Goal: Task Accomplishment & Management: Use online tool/utility

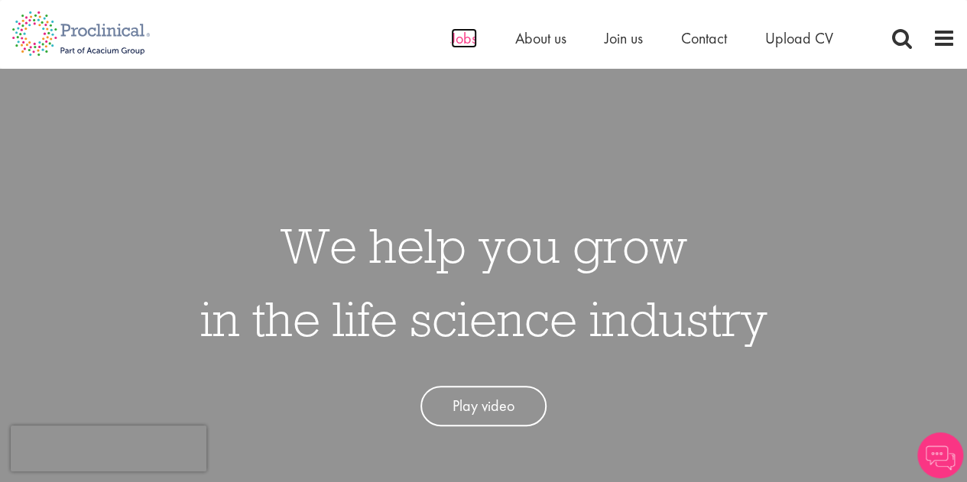
click at [466, 41] on span "Jobs" at bounding box center [464, 38] width 26 height 20
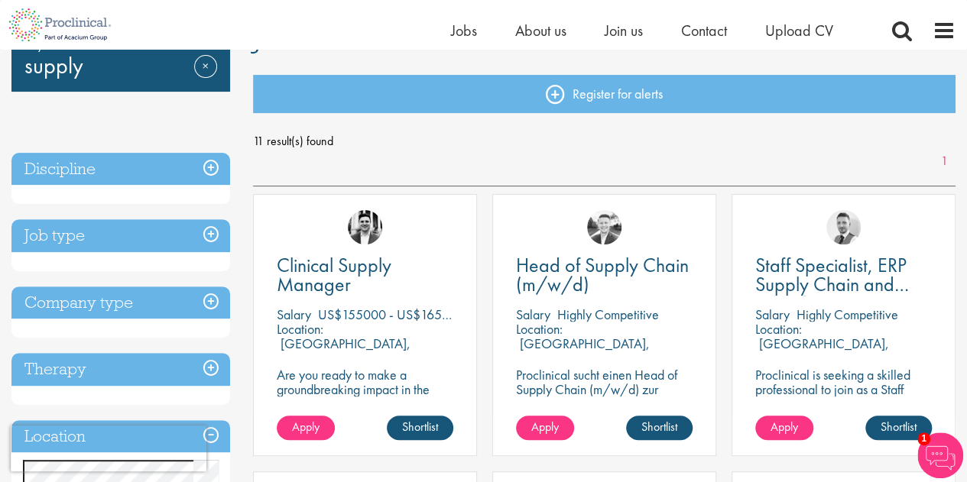
scroll to position [153, 0]
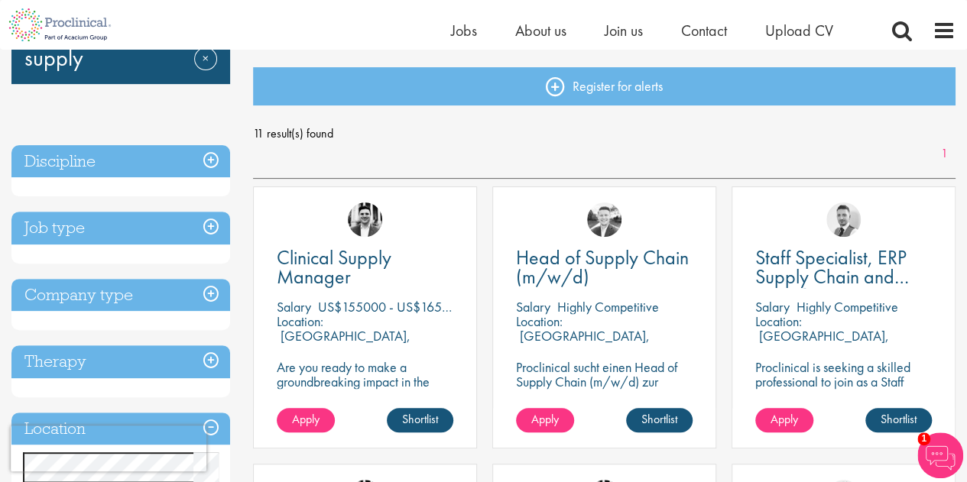
click at [209, 227] on h3 "Job type" at bounding box center [120, 228] width 219 height 33
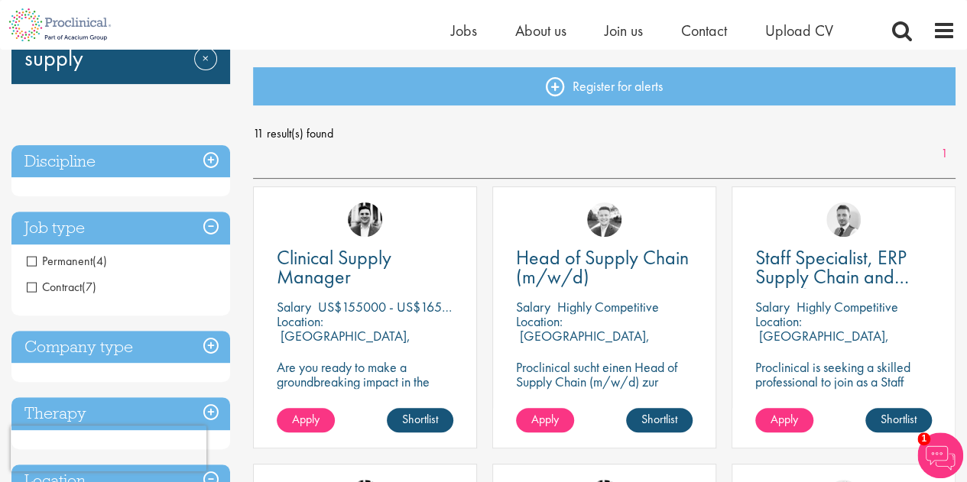
click at [61, 290] on span "Contract" at bounding box center [54, 287] width 55 height 16
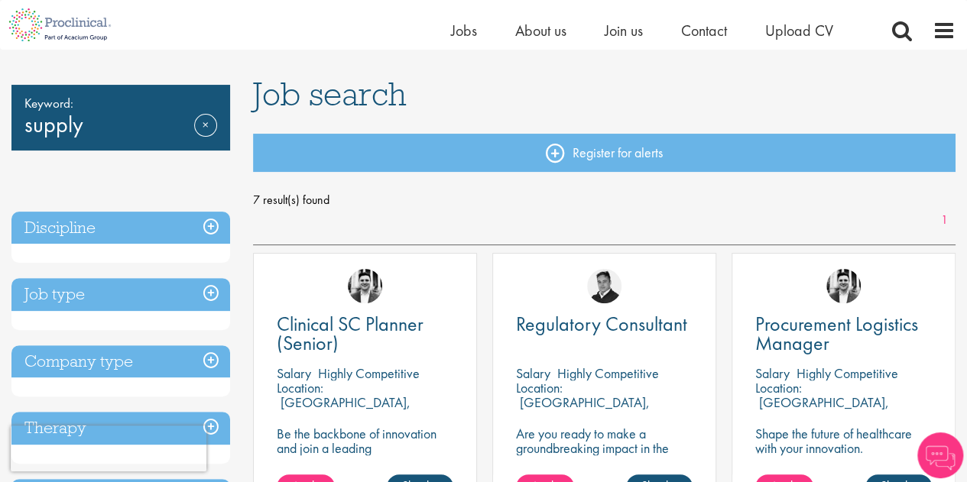
scroll to position [92, 0]
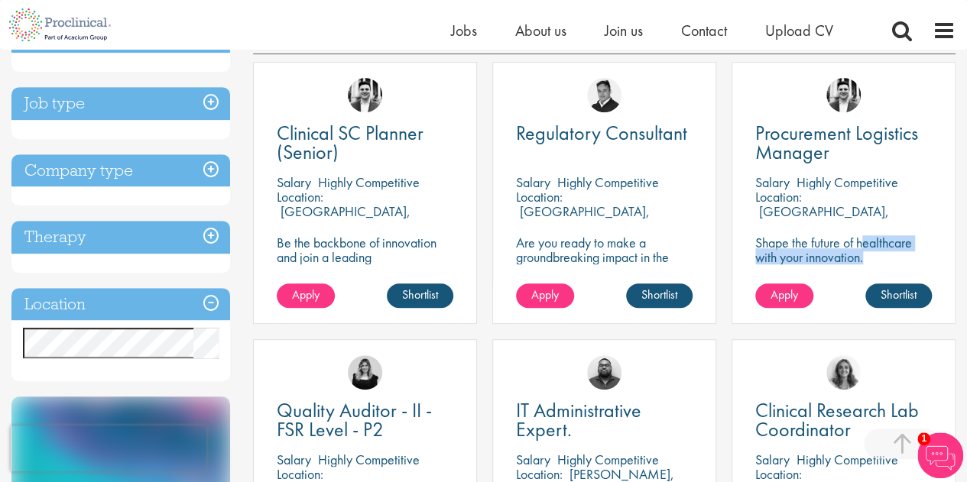
scroll to position [282, 0]
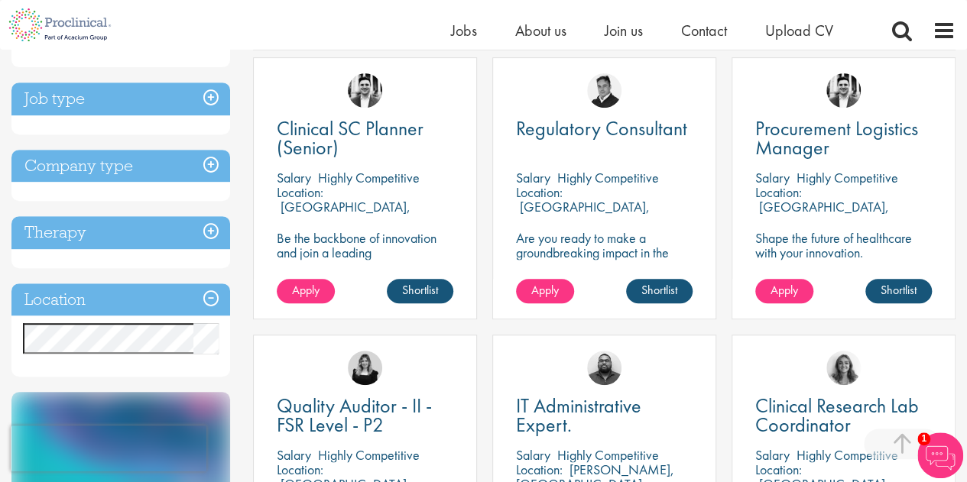
click at [965, 158] on div "You are here: Home > Job search Keyword: supply Remove Discipline Clinical Rese…" at bounding box center [483, 389] width 967 height 1242
click at [206, 160] on h3 "Company type" at bounding box center [120, 166] width 219 height 33
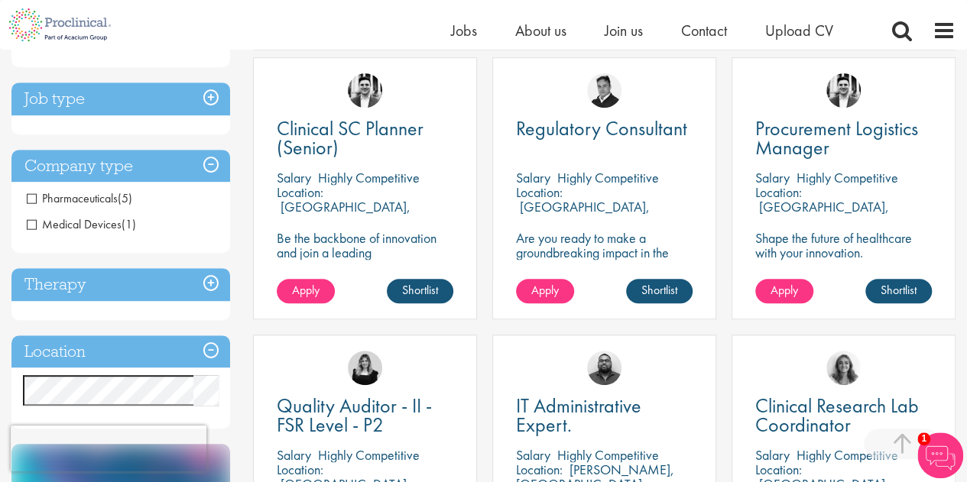
click at [37, 199] on span "Pharmaceuticals" at bounding box center [72, 198] width 91 height 16
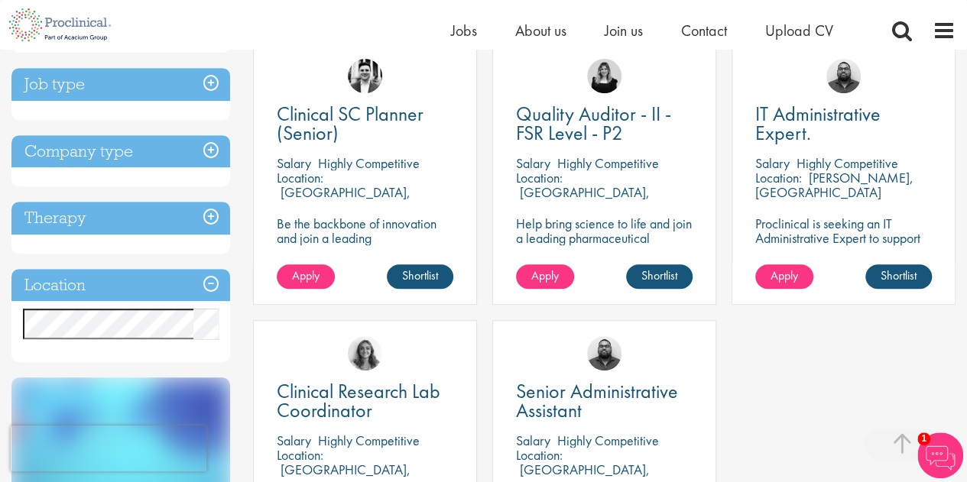
scroll to position [306, 0]
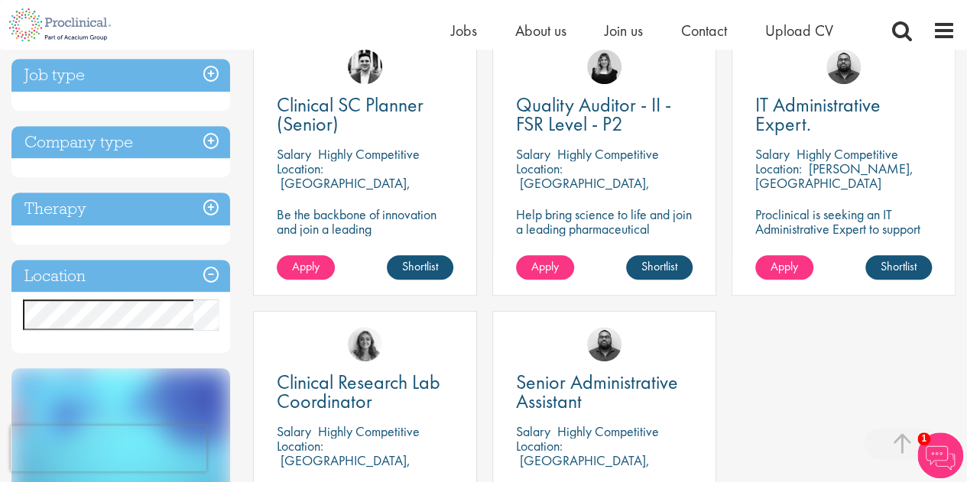
click at [213, 134] on h3 "Company type" at bounding box center [120, 142] width 219 height 33
click at [210, 73] on h3 "Job type" at bounding box center [120, 75] width 219 height 33
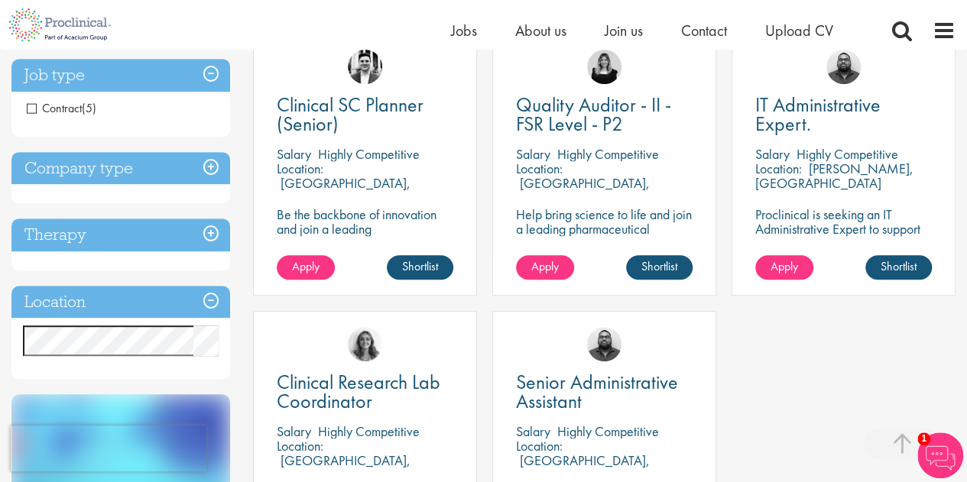
click at [210, 73] on h3 "Job type" at bounding box center [120, 75] width 219 height 33
click at [209, 232] on h3 "Therapy" at bounding box center [120, 235] width 219 height 33
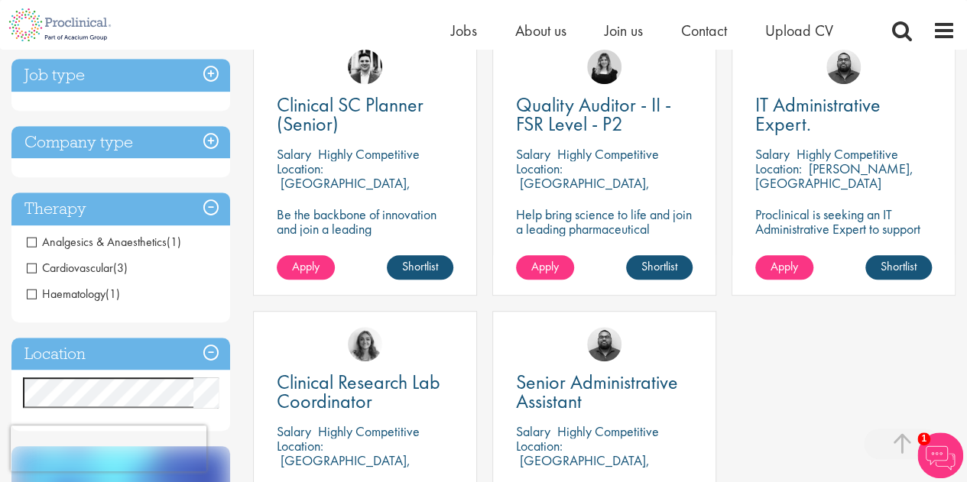
click at [209, 232] on li "Analgesics & Anaesthetics (1)" at bounding box center [120, 242] width 219 height 26
click at [213, 207] on h3 "Therapy" at bounding box center [120, 209] width 219 height 33
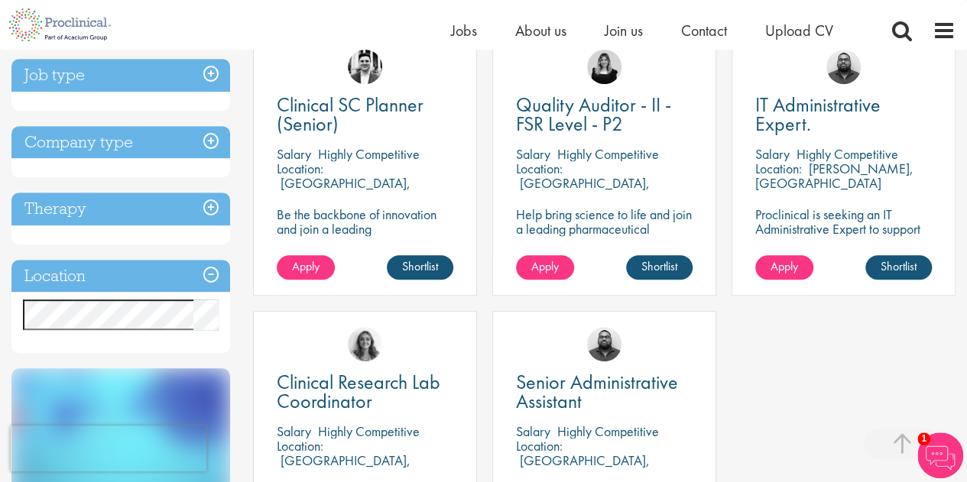
click at [213, 270] on h3 "Location" at bounding box center [120, 276] width 219 height 33
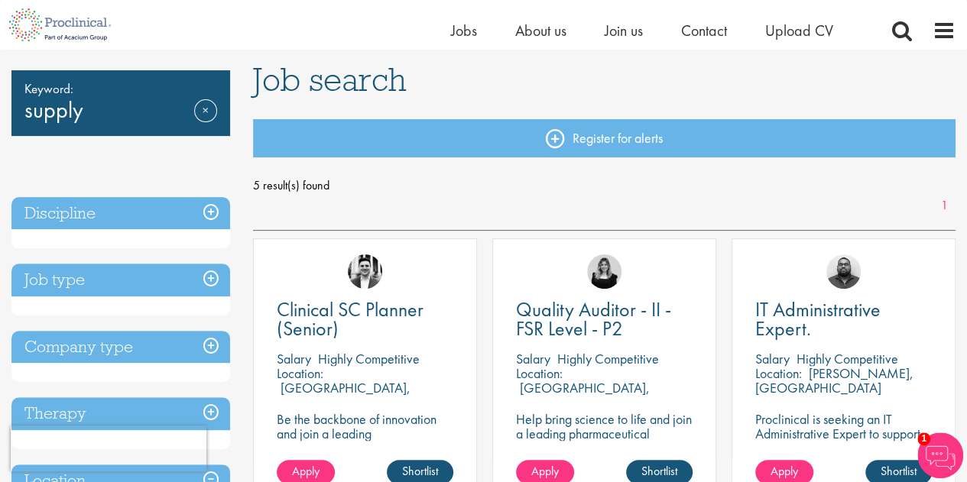
scroll to position [92, 0]
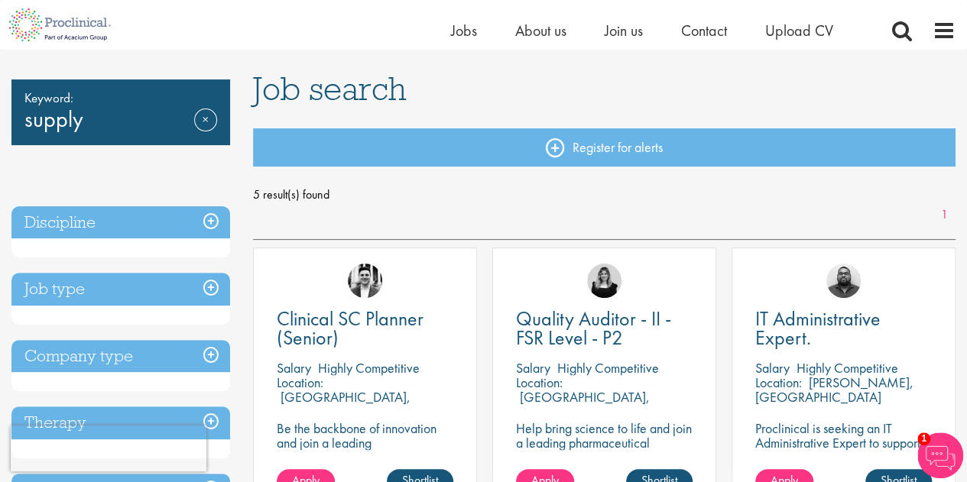
click at [211, 221] on h3 "Discipline" at bounding box center [120, 222] width 219 height 33
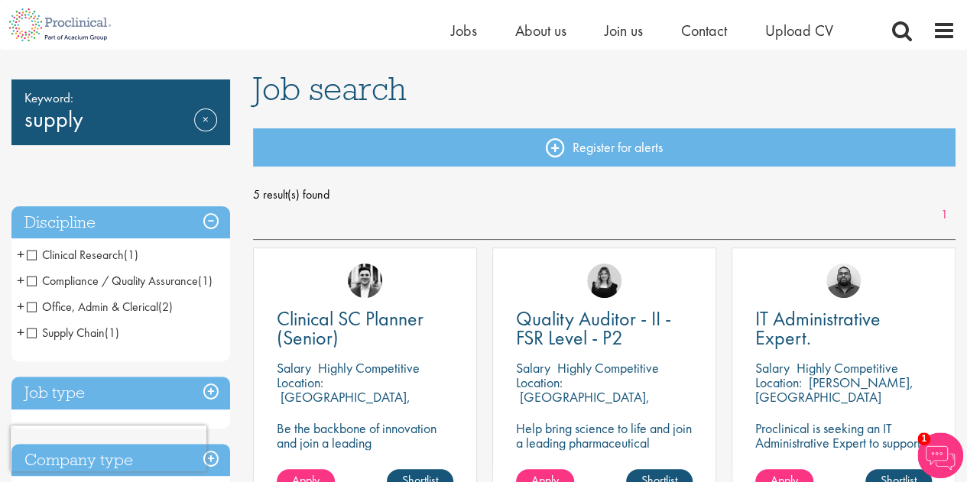
click at [446, 184] on span "5 result(s) found" at bounding box center [604, 194] width 703 height 23
click at [335, 317] on span "Clinical SC Planner (Senior)" at bounding box center [350, 328] width 147 height 45
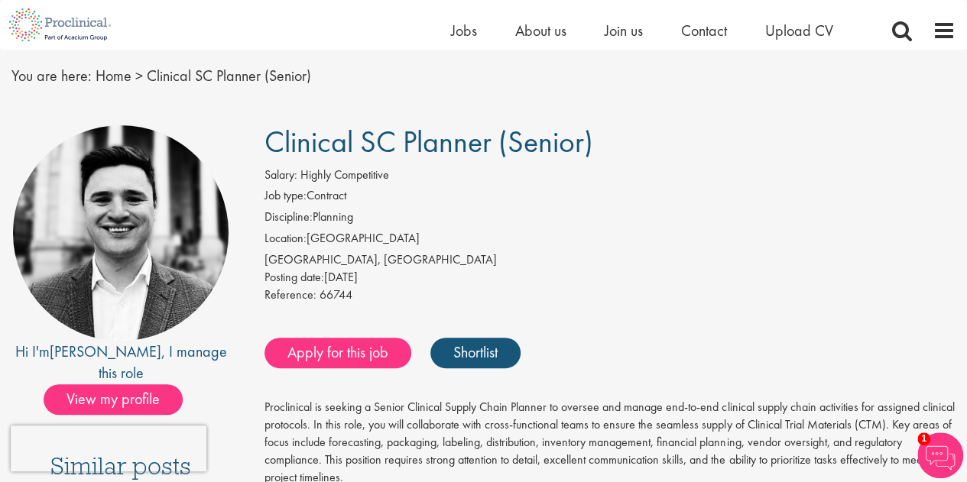
scroll to position [57, 0]
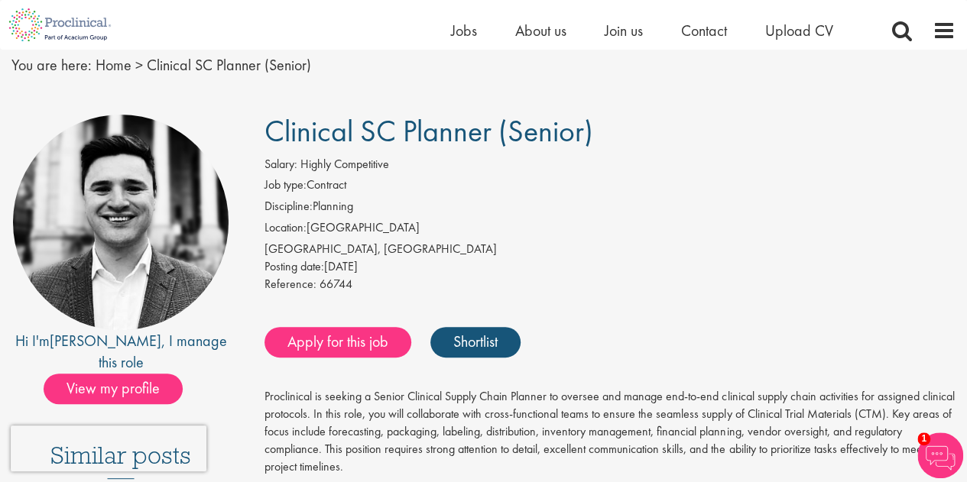
click at [966, 183] on div "Salary: Highly Competitive Job type: Contract Discipline: Planning Location: [G…" at bounding box center [610, 226] width 714 height 141
click at [885, 259] on div "Posting date: [DATE]" at bounding box center [609, 267] width 691 height 18
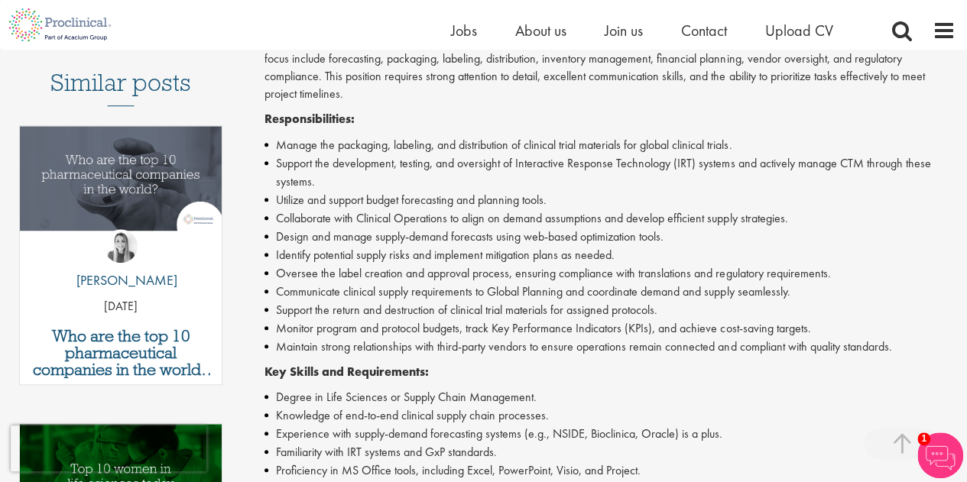
scroll to position [8, 0]
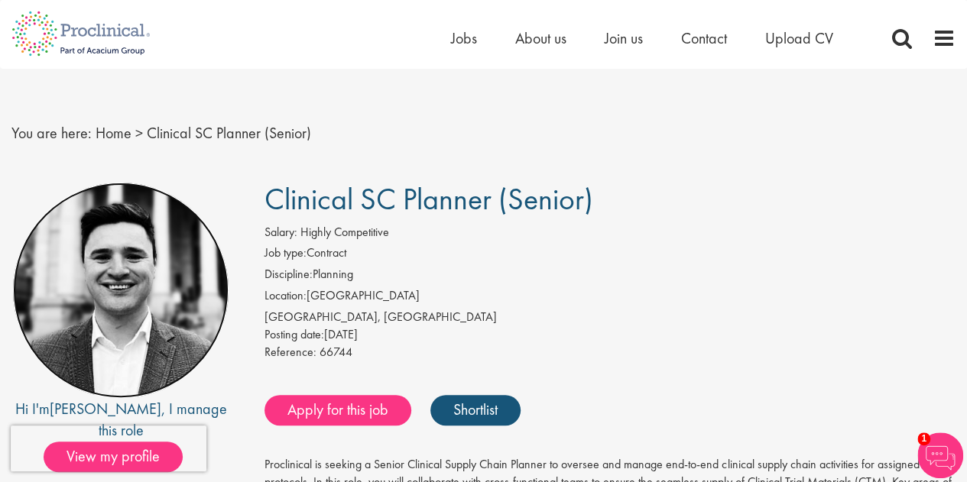
click at [152, 293] on img at bounding box center [121, 291] width 216 height 216
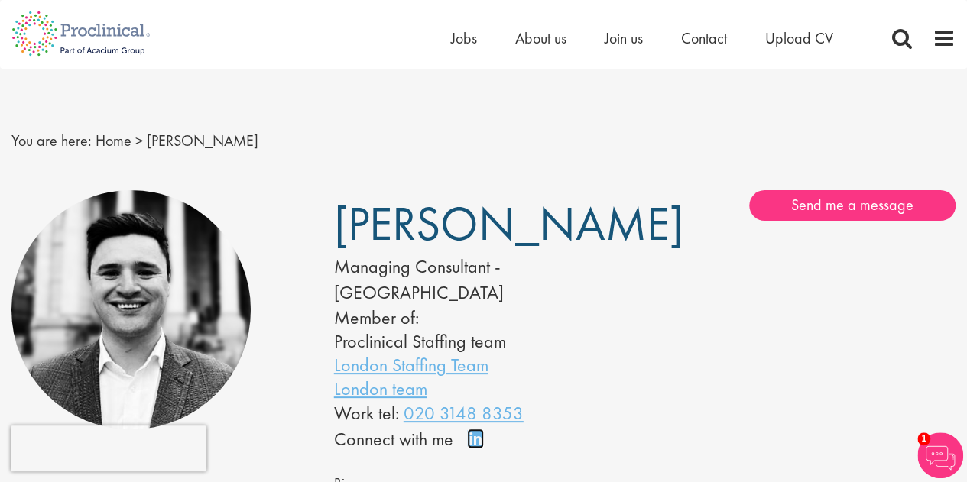
click at [471, 446] on link "Connect on LinkedIn" at bounding box center [480, 446] width 27 height 0
